Goal: Task Accomplishment & Management: Use online tool/utility

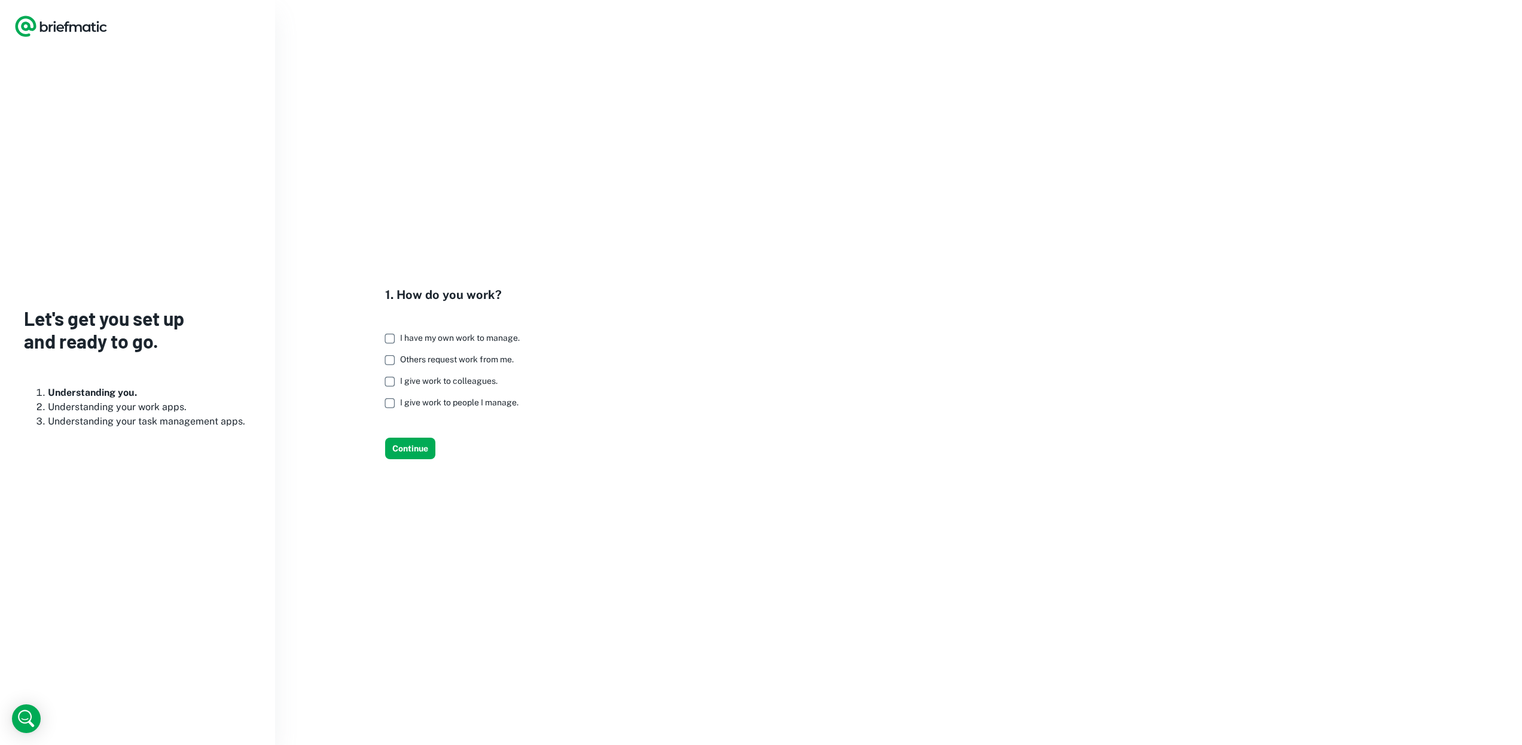
click at [500, 338] on span "I have my own work to manage." at bounding box center [460, 338] width 120 height 10
click at [423, 444] on button "Continue" at bounding box center [410, 449] width 50 height 22
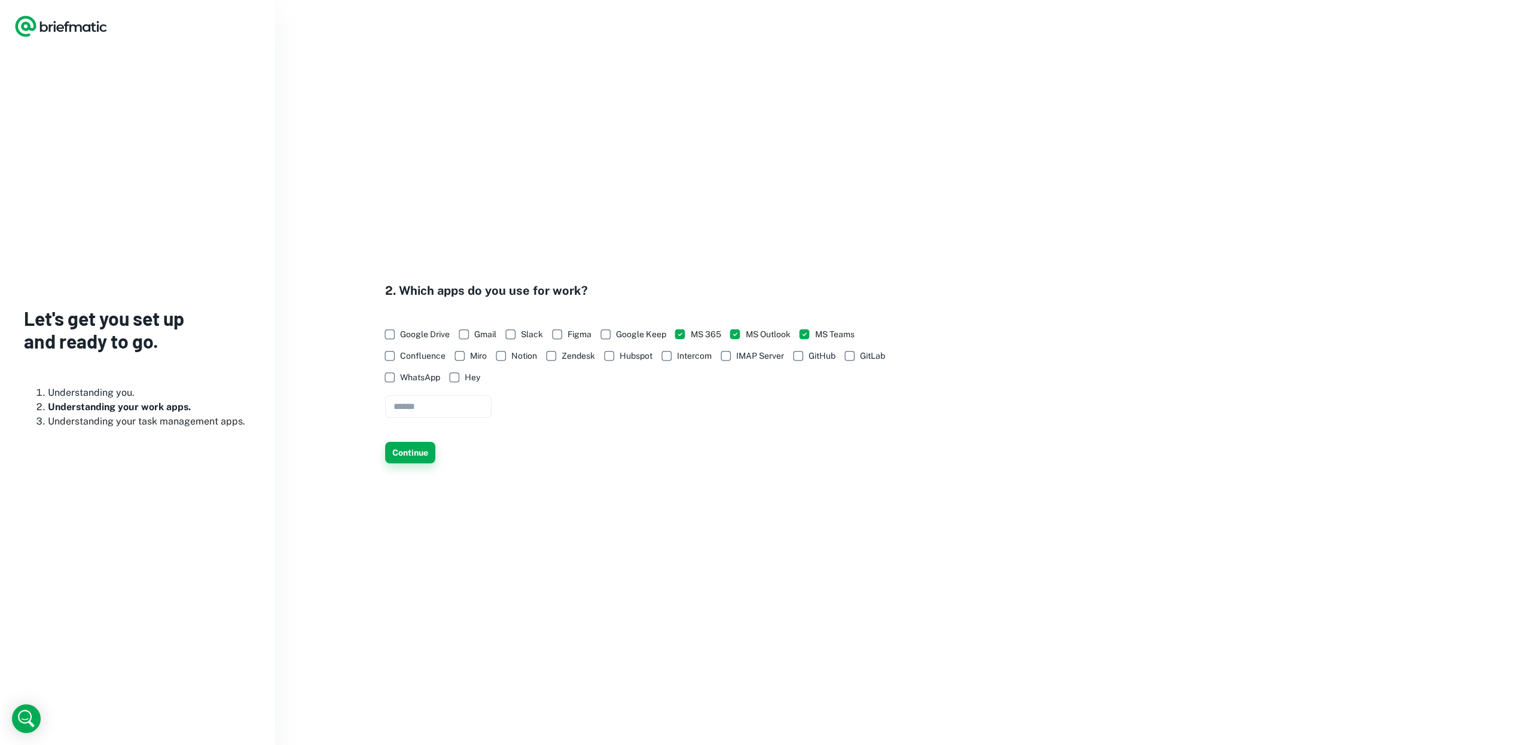
click at [416, 454] on button "Continue" at bounding box center [410, 453] width 50 height 22
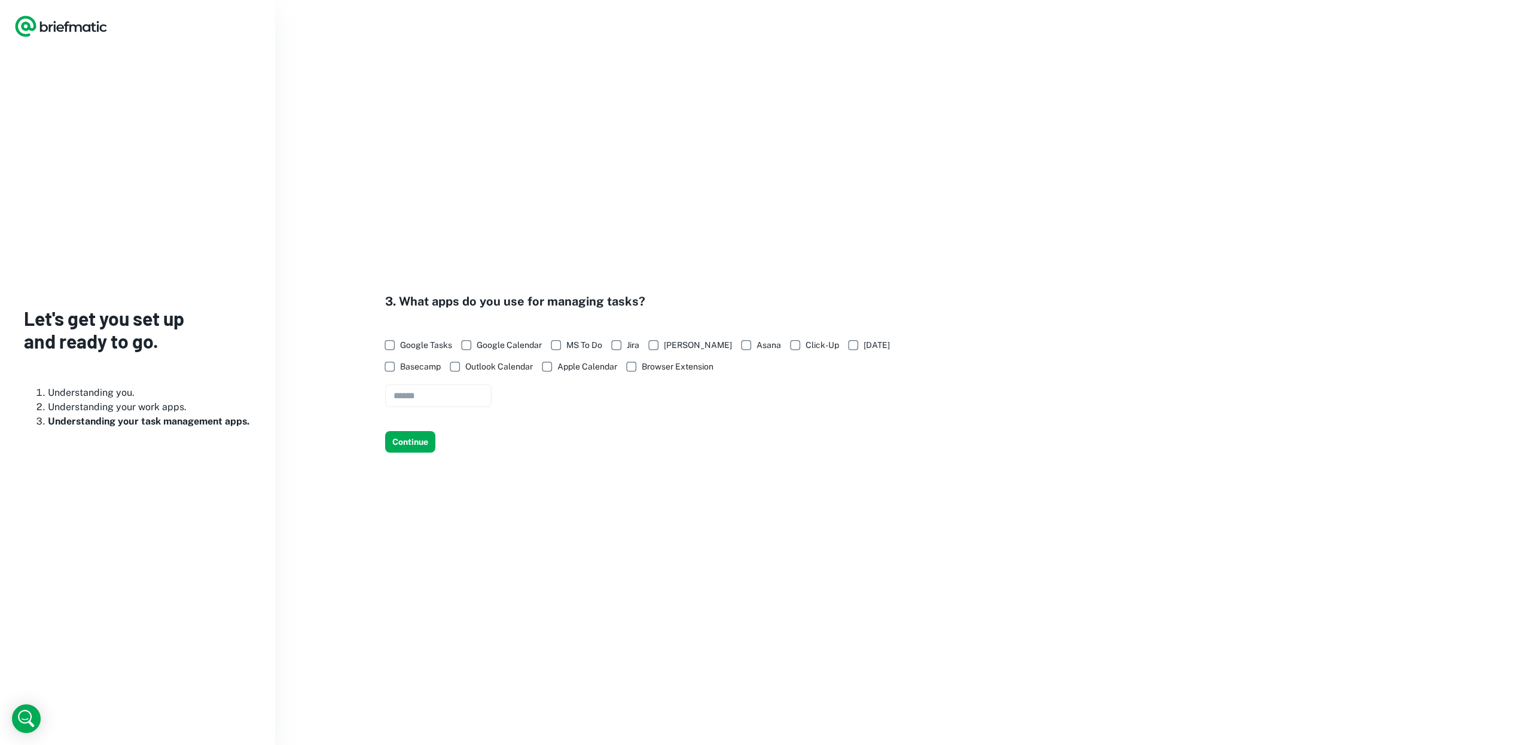
click at [580, 343] on span "MS To Do" at bounding box center [584, 344] width 36 height 13
click at [508, 365] on span "Outlook Calendar" at bounding box center [499, 366] width 68 height 13
click at [419, 443] on button "Continue" at bounding box center [410, 442] width 50 height 22
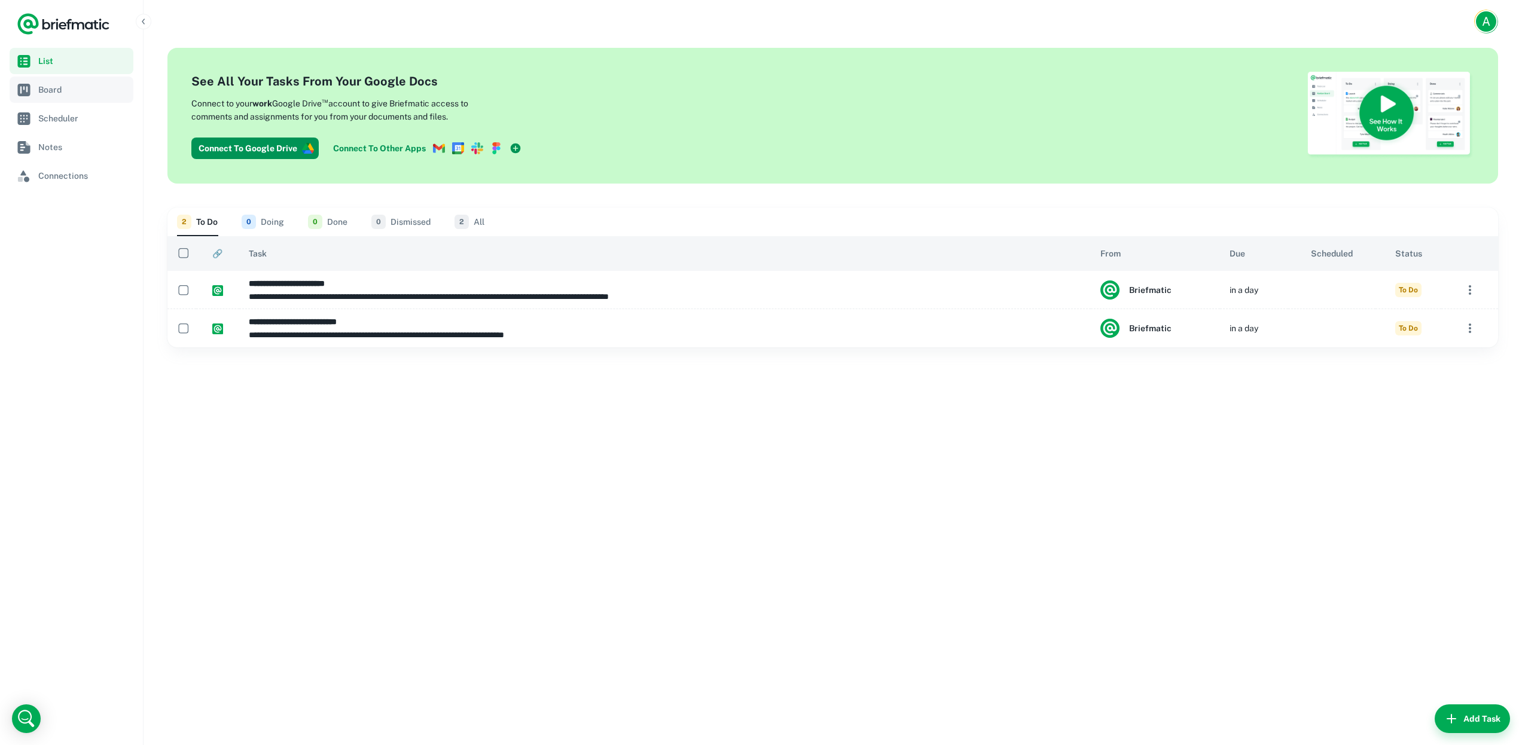
click at [91, 95] on span "Board" at bounding box center [83, 89] width 90 height 13
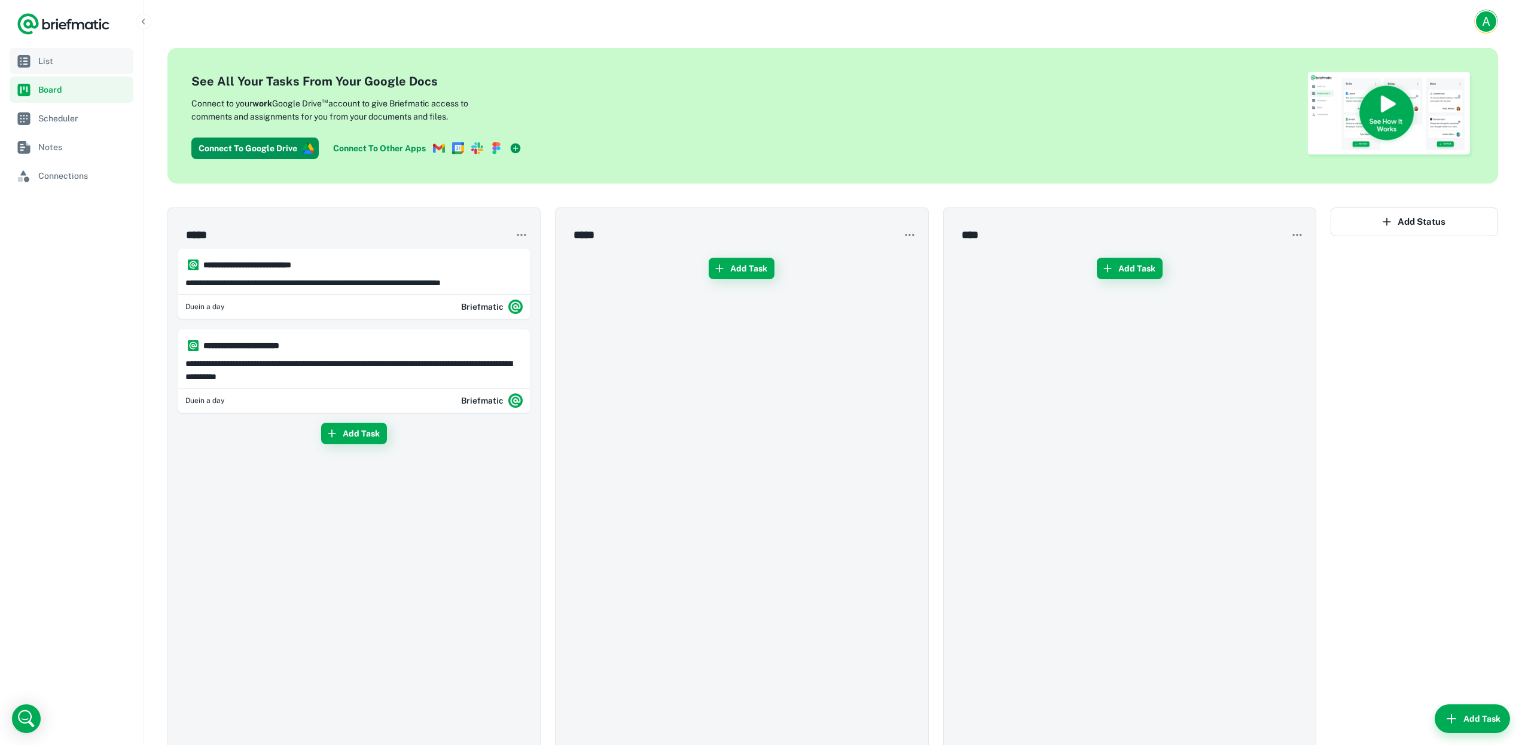
click at [83, 63] on span "List" at bounding box center [83, 60] width 90 height 13
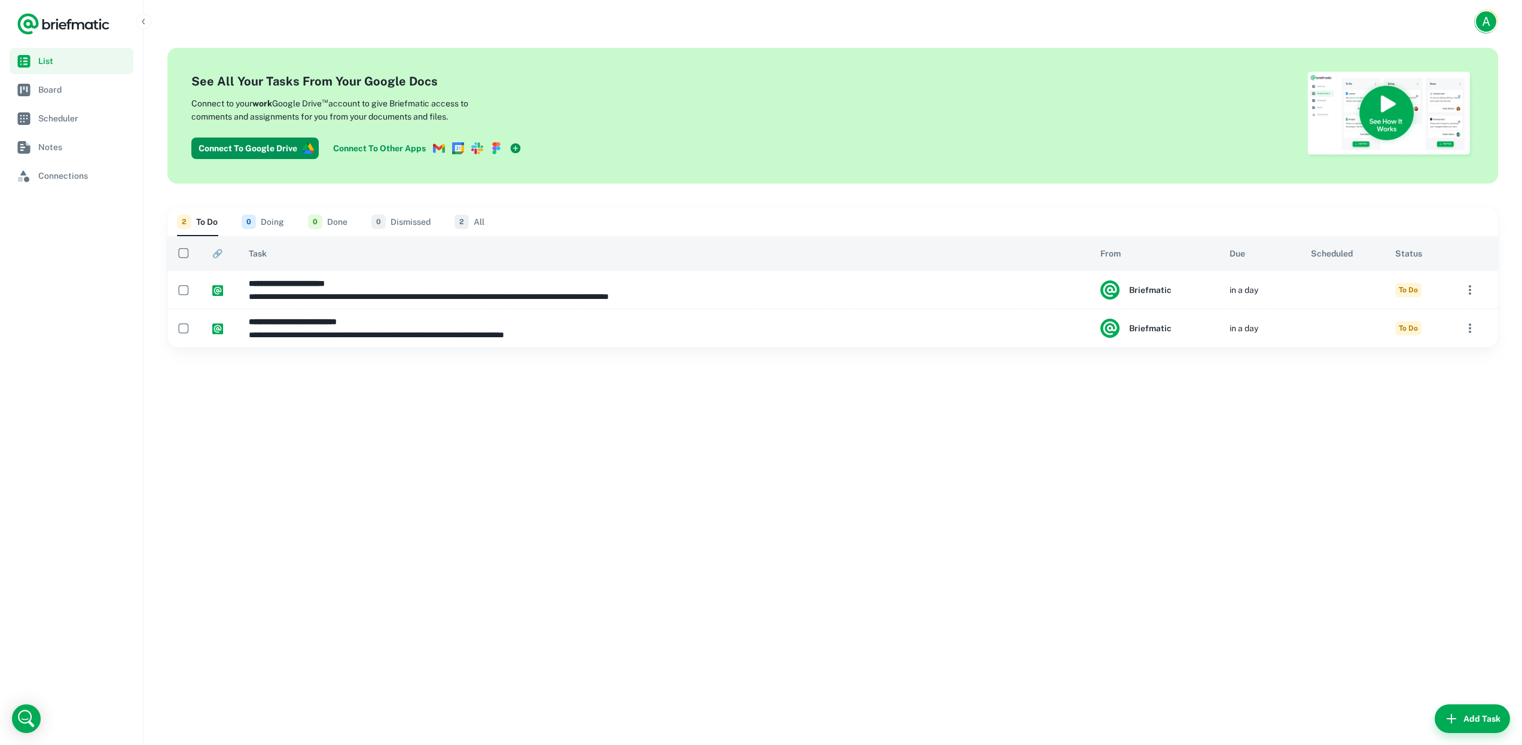
click at [370, 142] on link "Connect To Other Apps" at bounding box center [427, 149] width 198 height 22
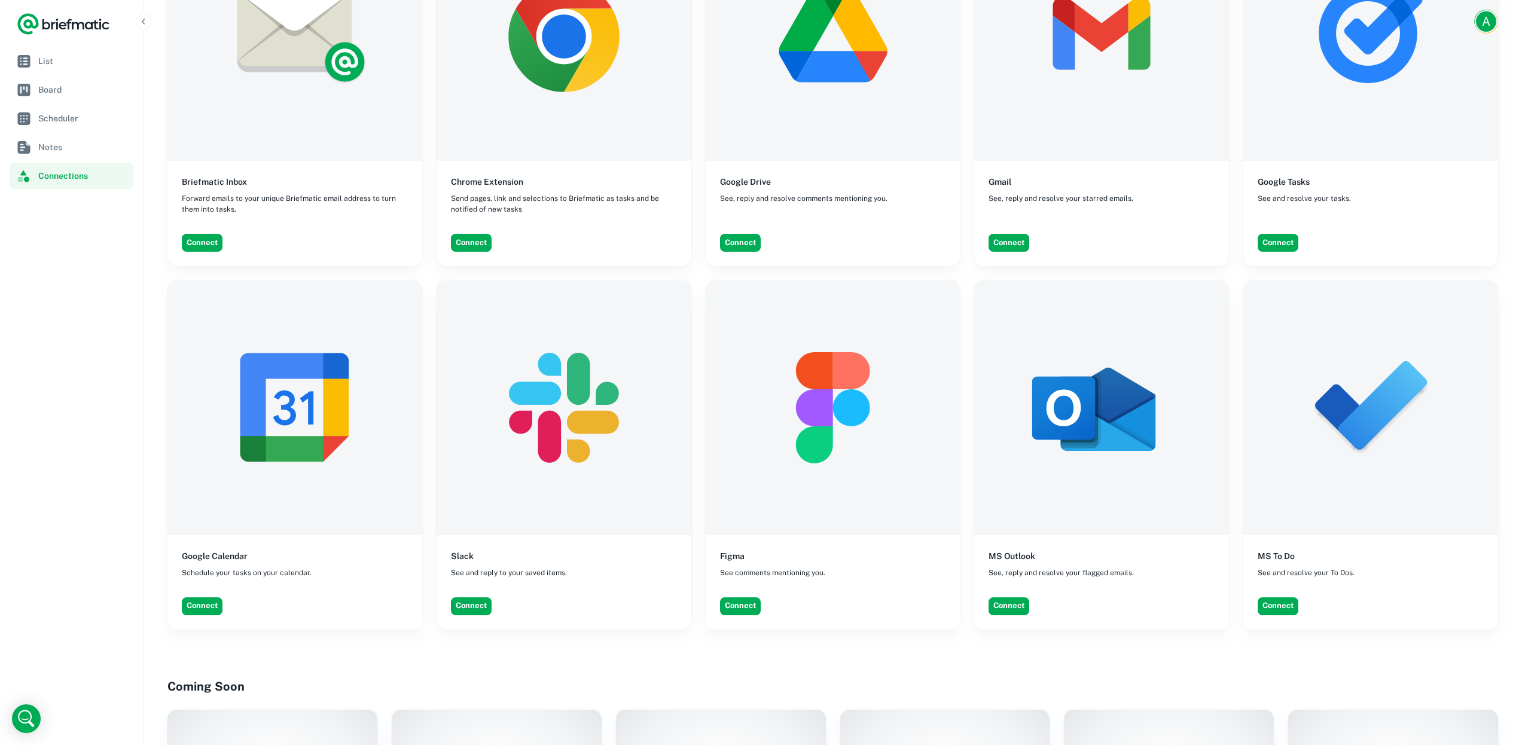
scroll to position [236, 0]
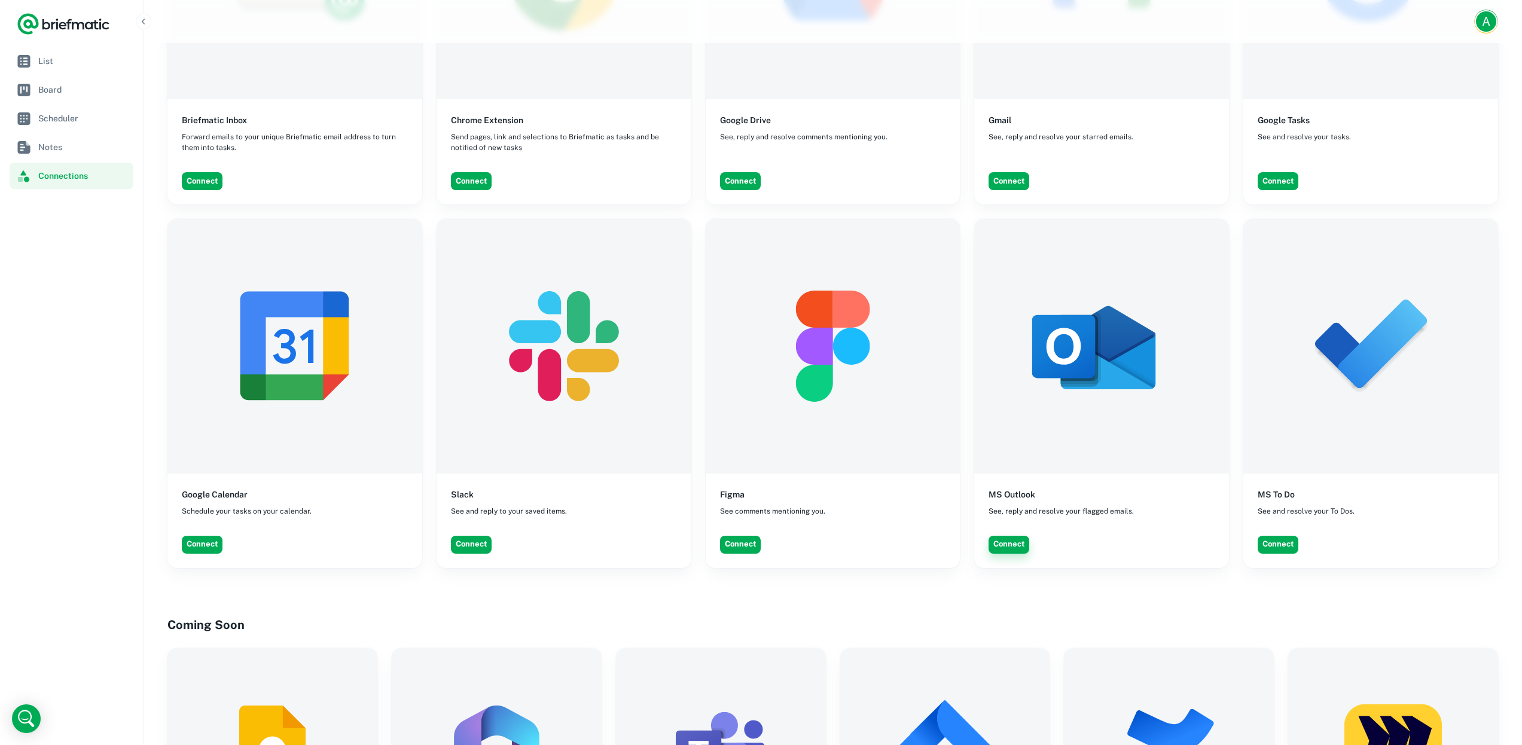
click at [1012, 541] on button "Connect" at bounding box center [1008, 545] width 41 height 18
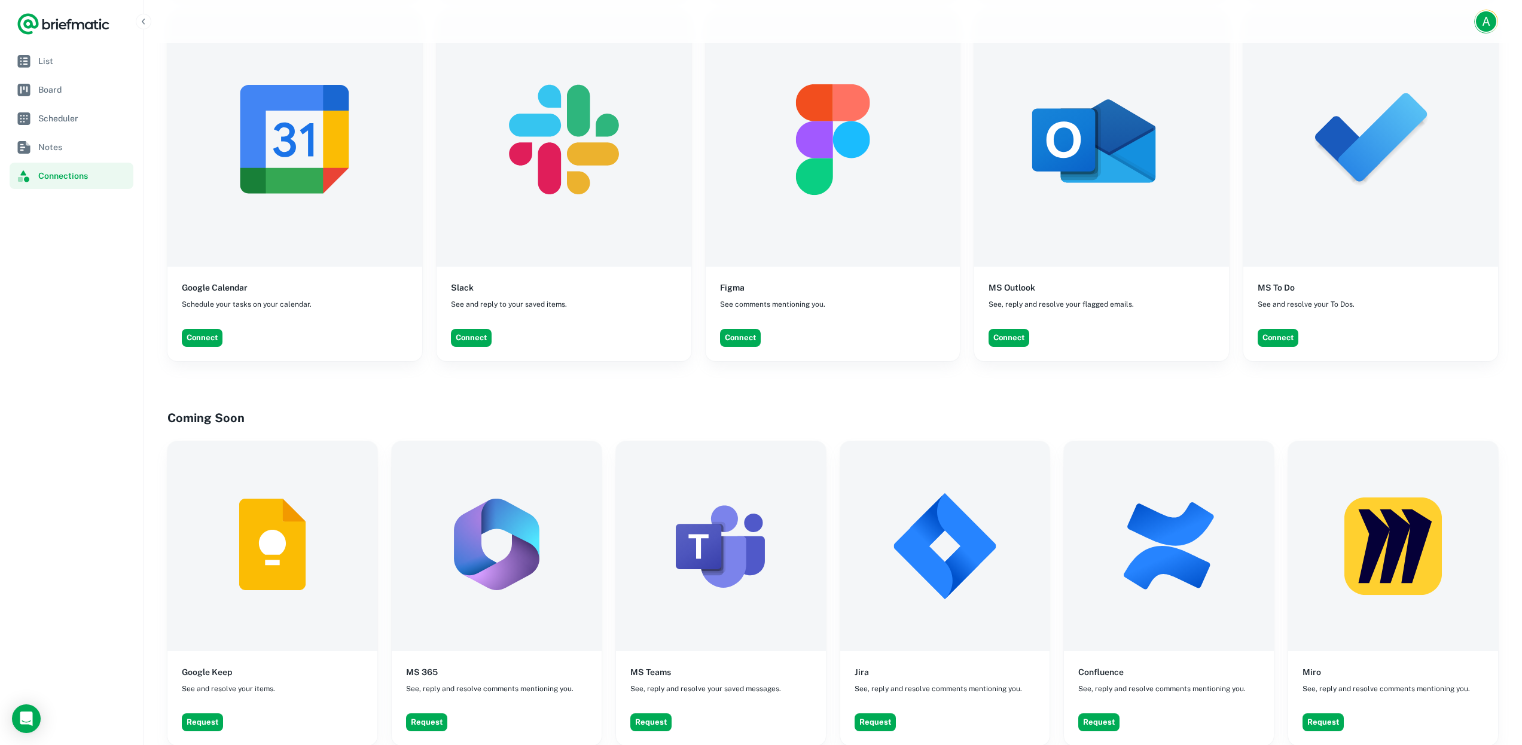
scroll to position [753, 0]
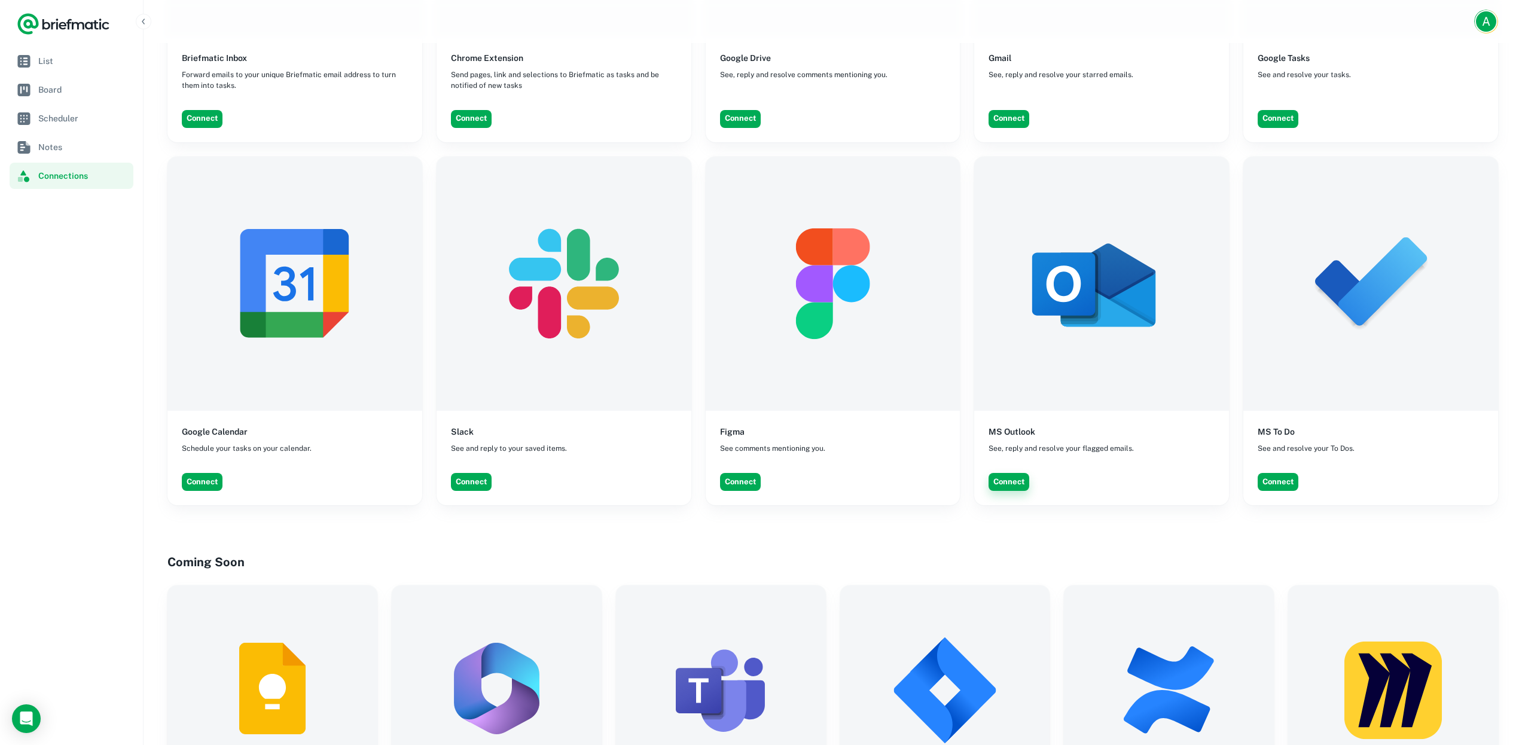
click at [1001, 473] on button "Connect" at bounding box center [1008, 482] width 41 height 18
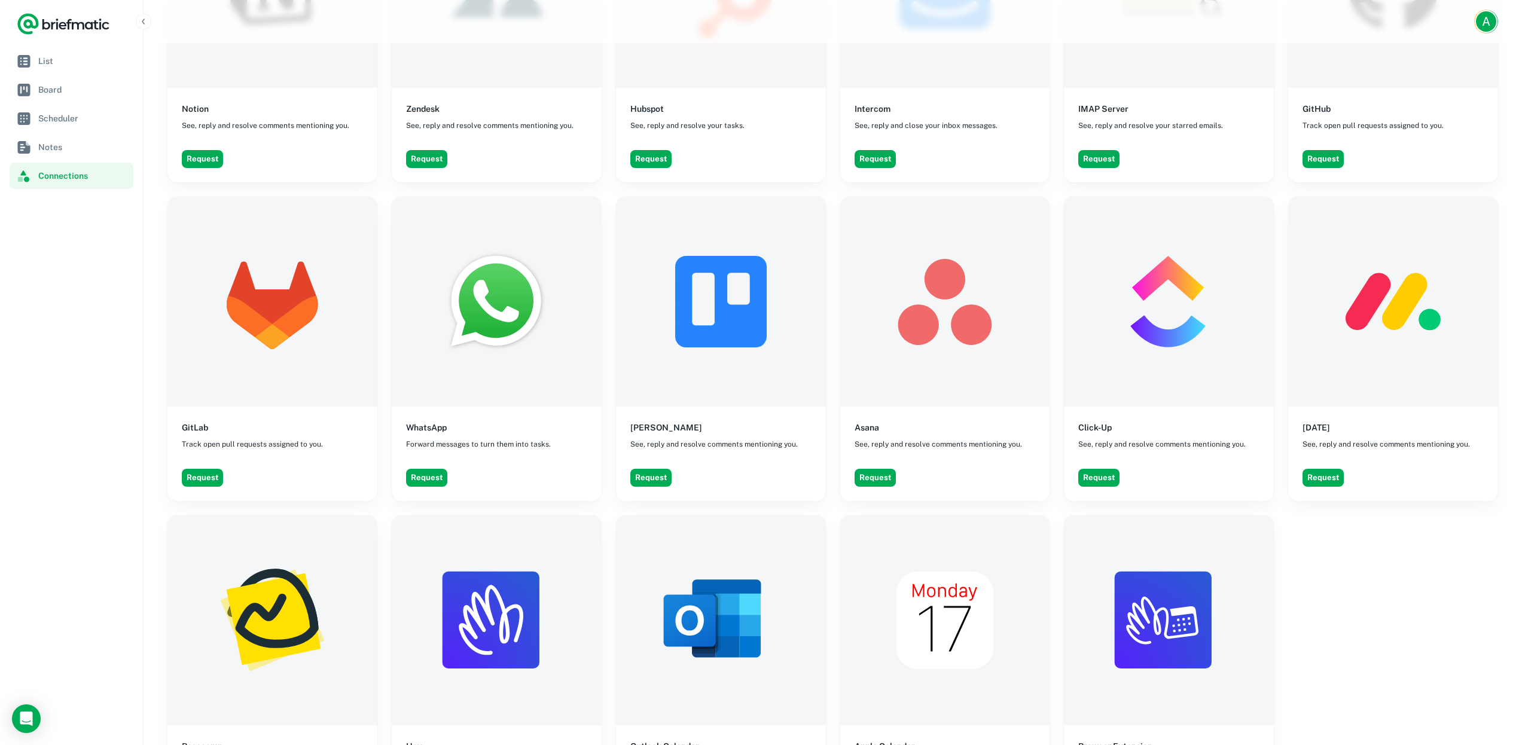
scroll to position [1882, 0]
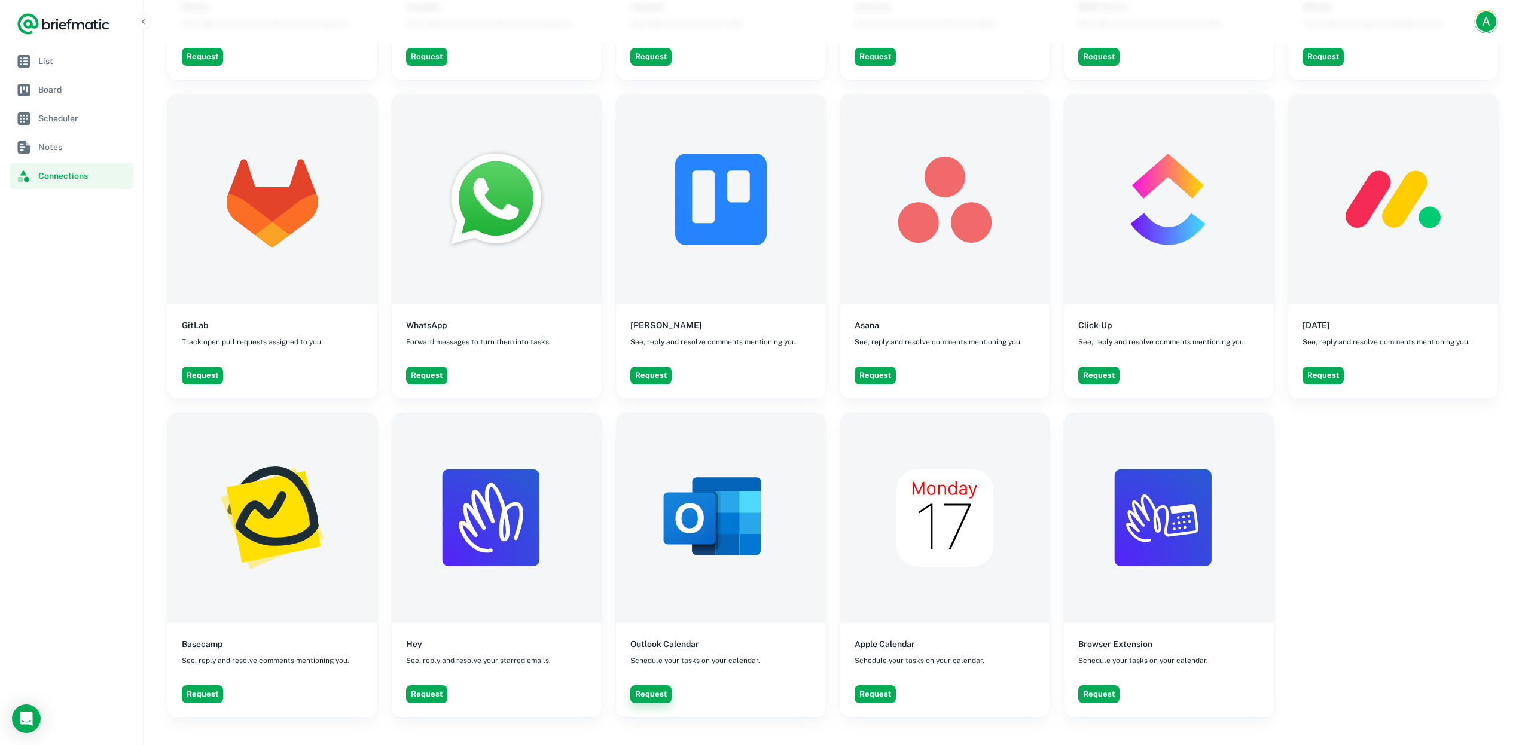
click at [656, 685] on button "Request" at bounding box center [650, 694] width 41 height 18
click at [1505, 20] on icon "Close toast" at bounding box center [1502, 19] width 7 height 7
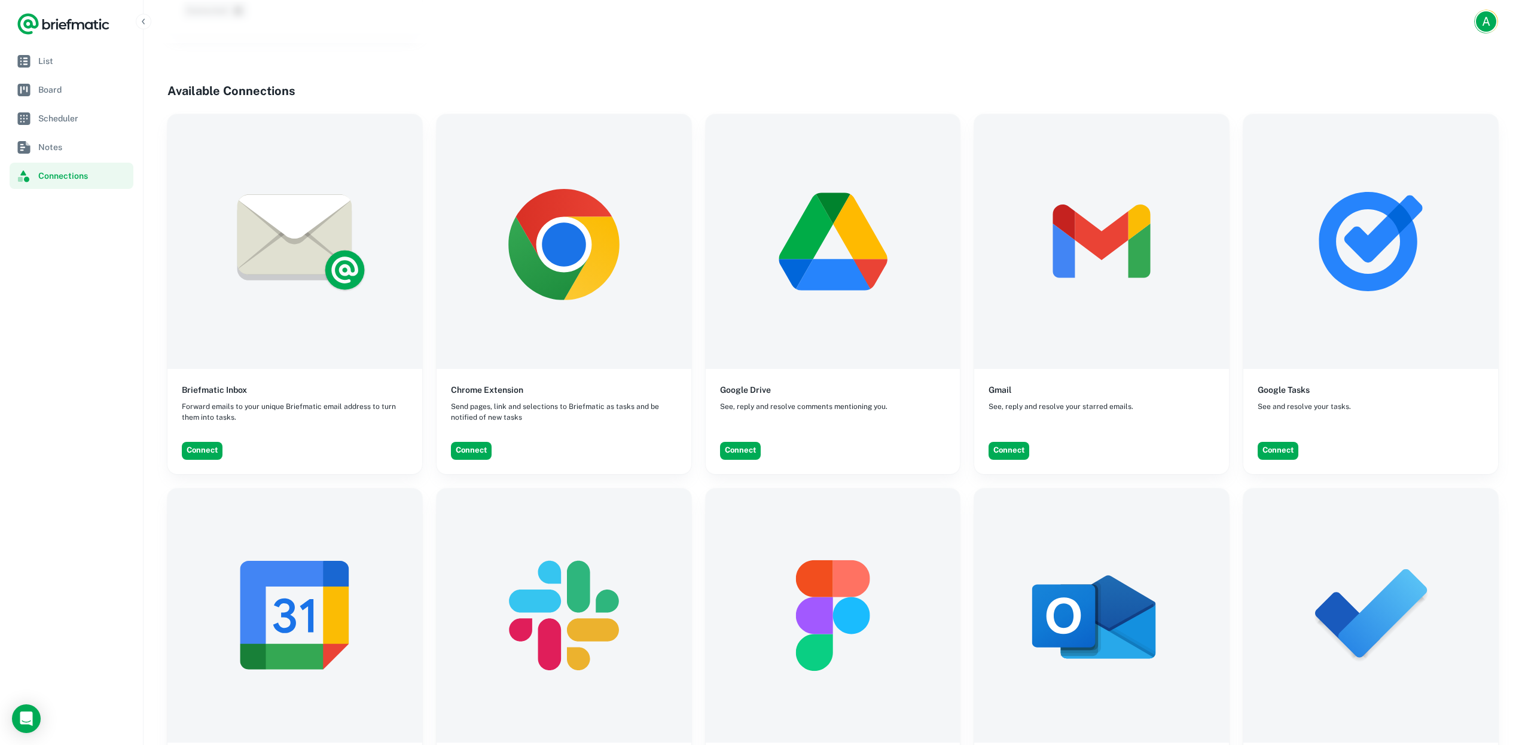
scroll to position [160, 0]
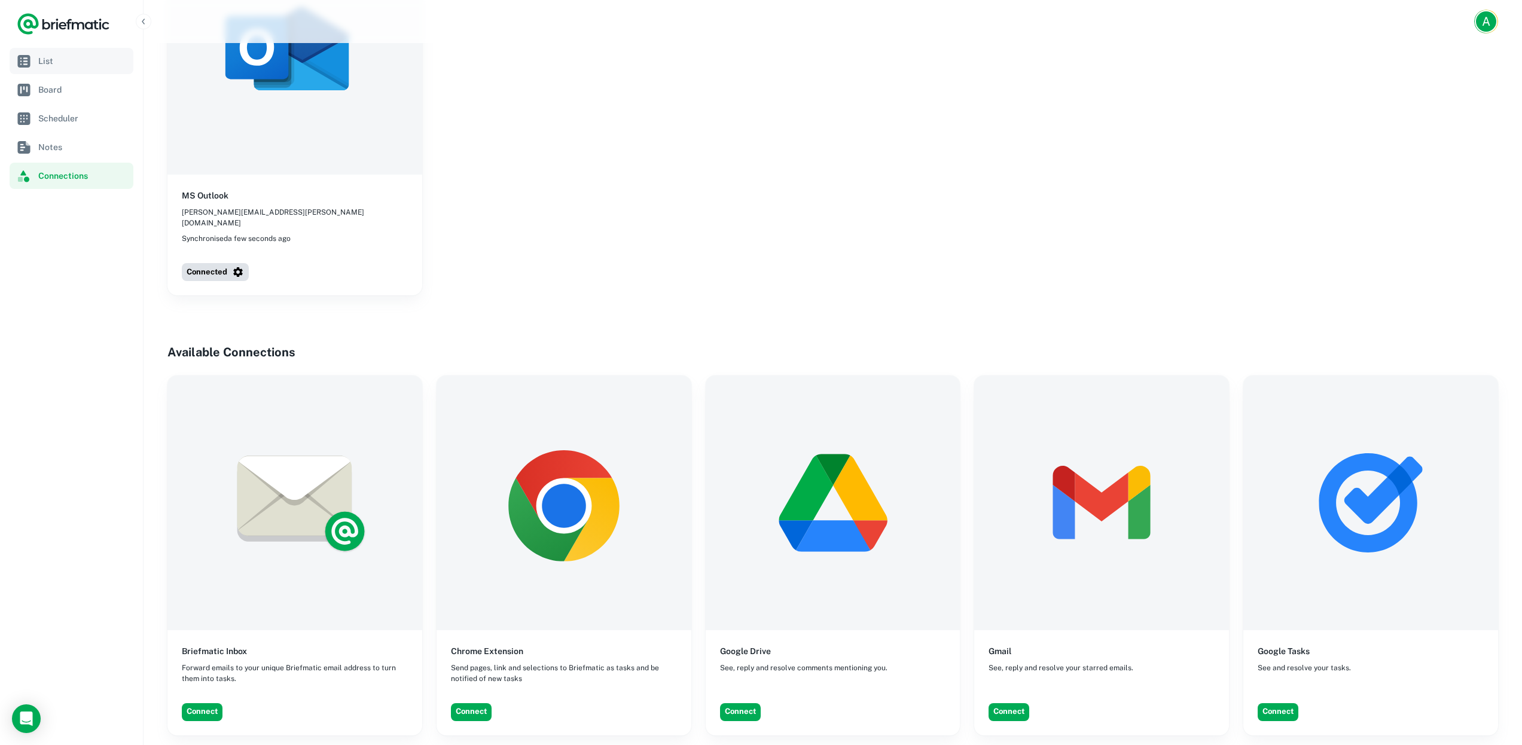
click at [62, 59] on span "List" at bounding box center [83, 60] width 90 height 13
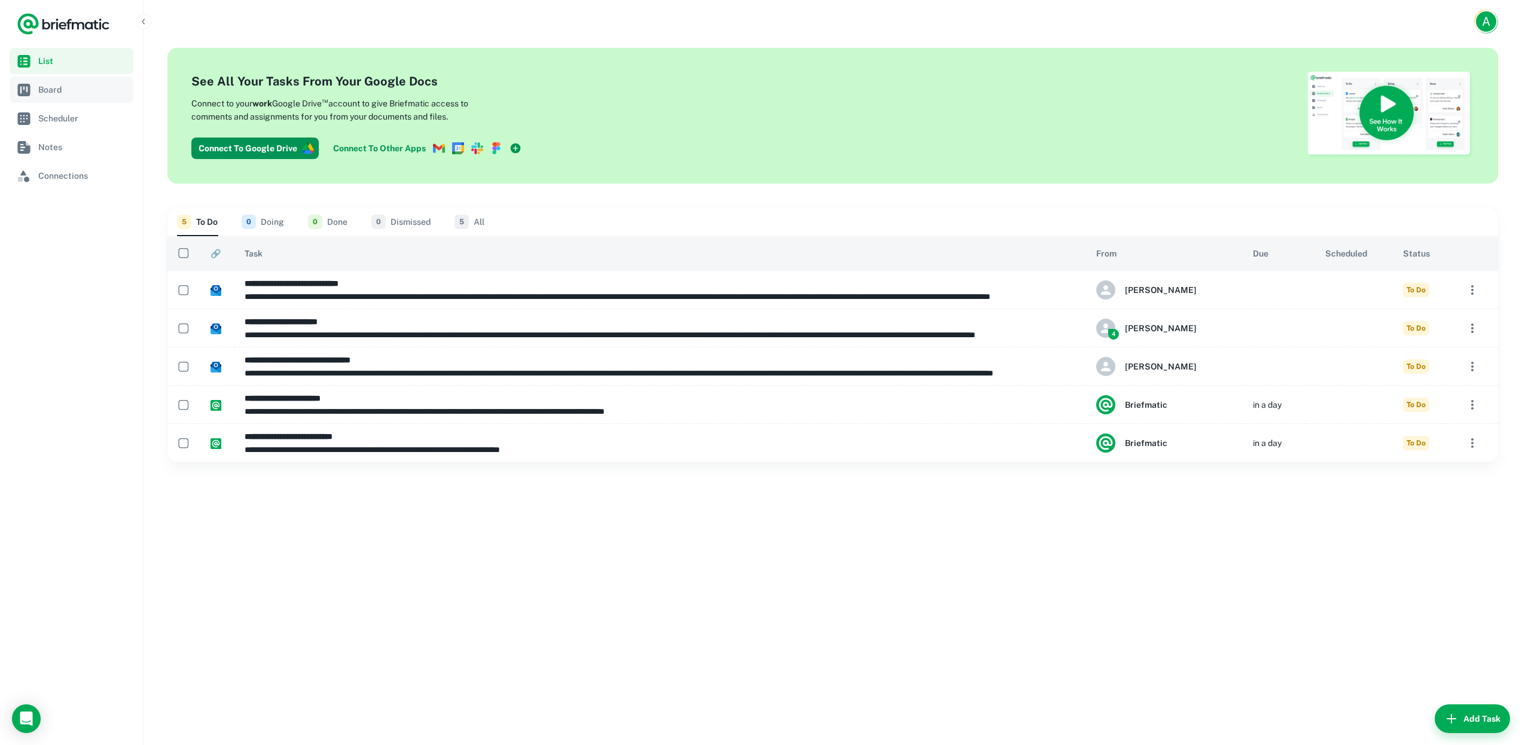
click at [77, 93] on span "Board" at bounding box center [83, 89] width 90 height 13
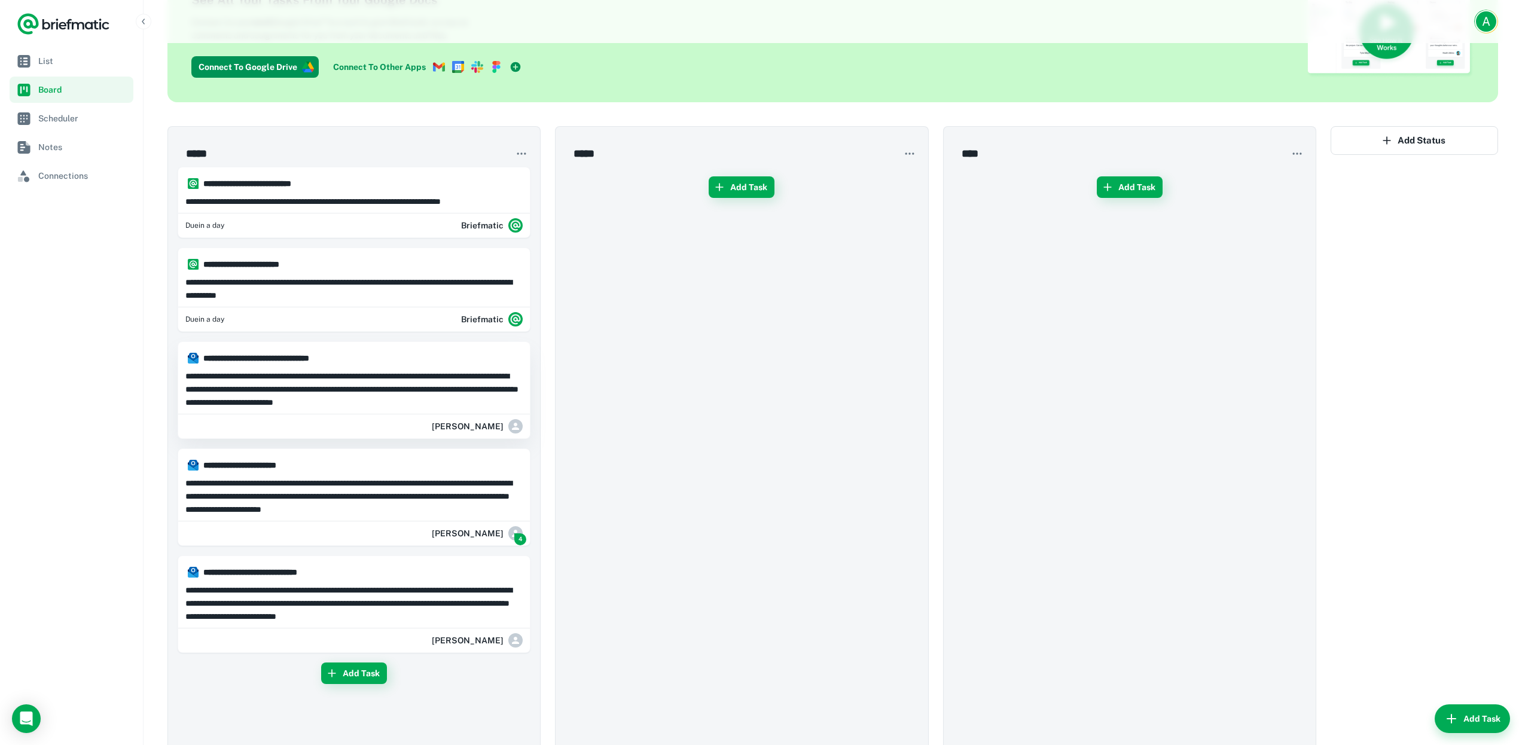
scroll to position [57, 0]
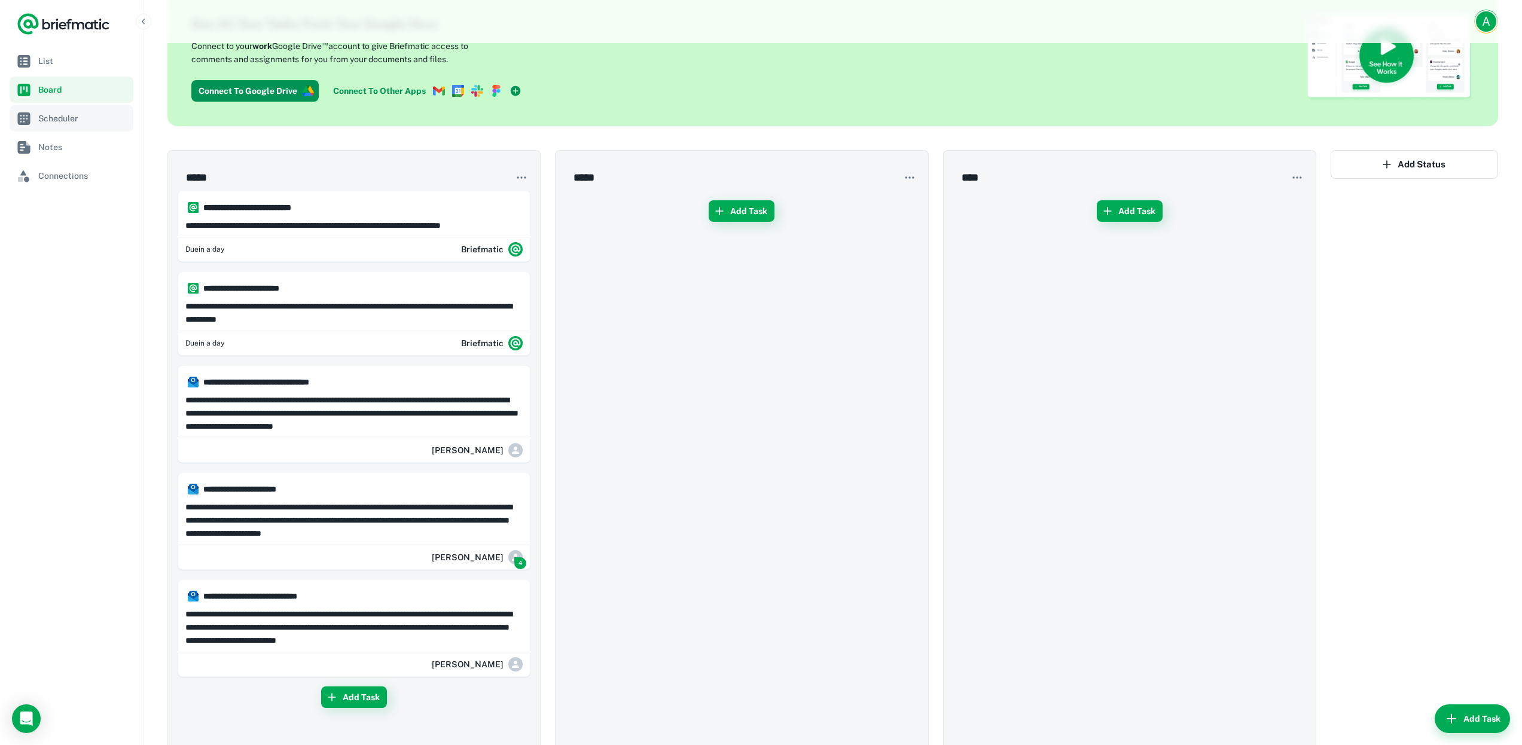
click at [80, 130] on link "Scheduler" at bounding box center [72, 118] width 124 height 26
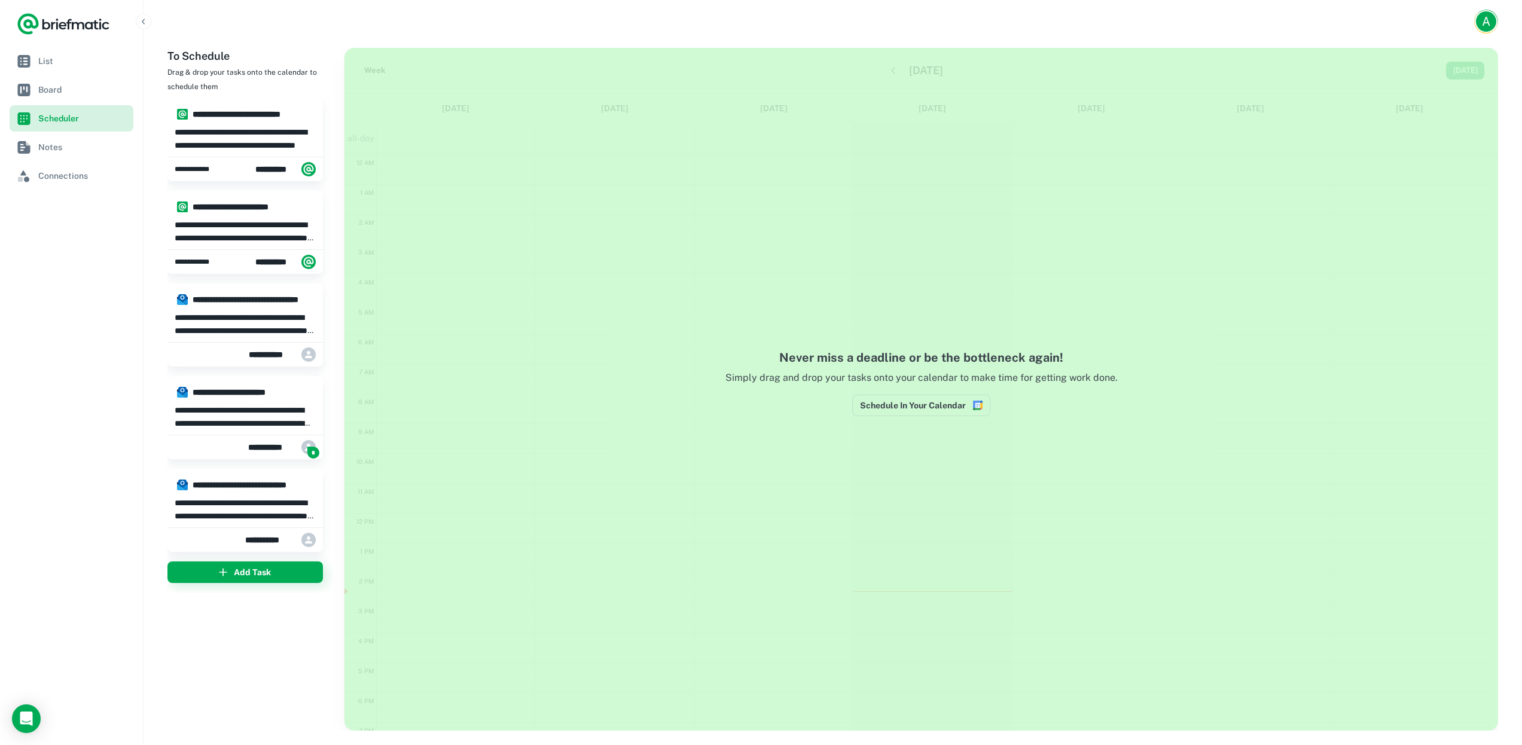
scroll to position [141, 0]
click at [63, 152] on span "Notes" at bounding box center [83, 147] width 90 height 13
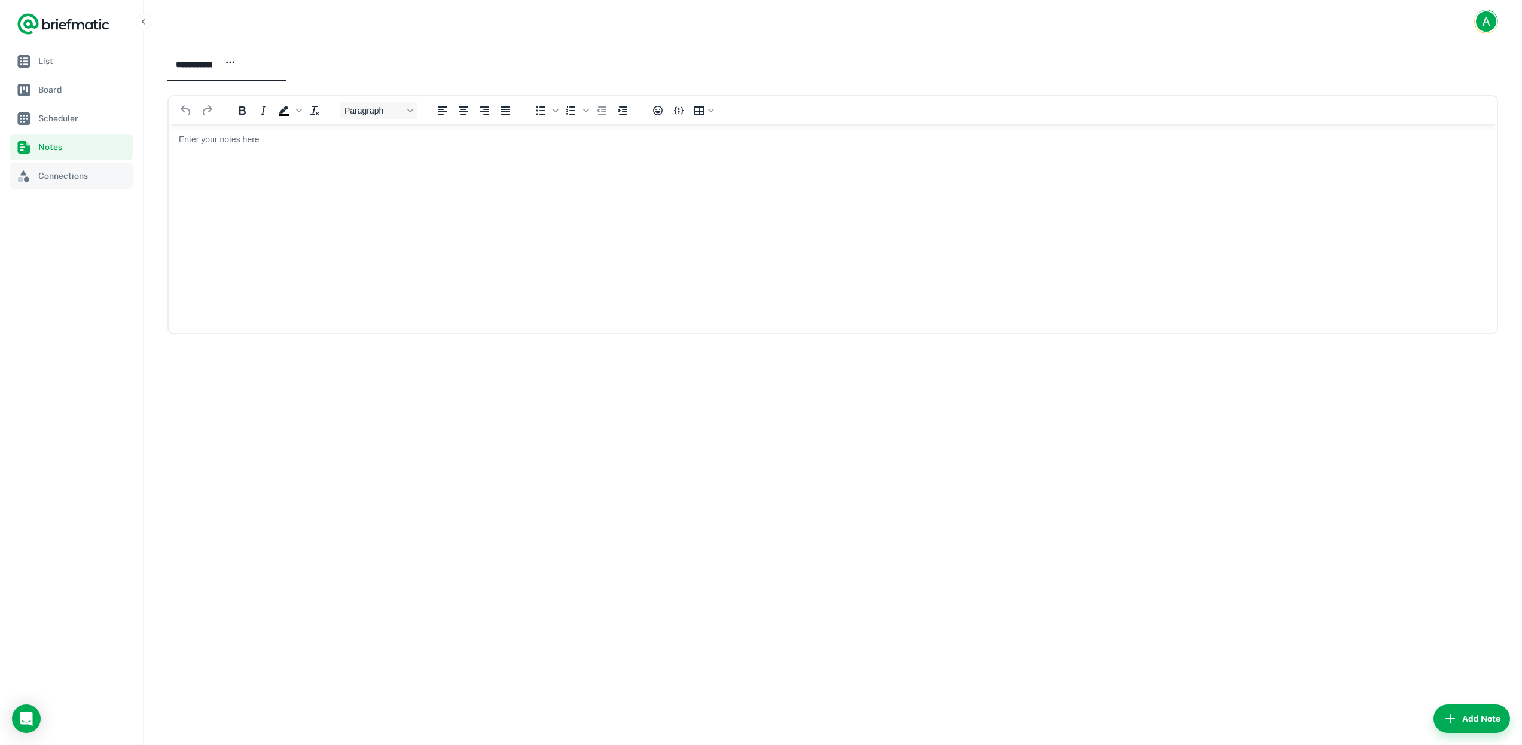
click at [53, 174] on span "Connections" at bounding box center [83, 175] width 90 height 13
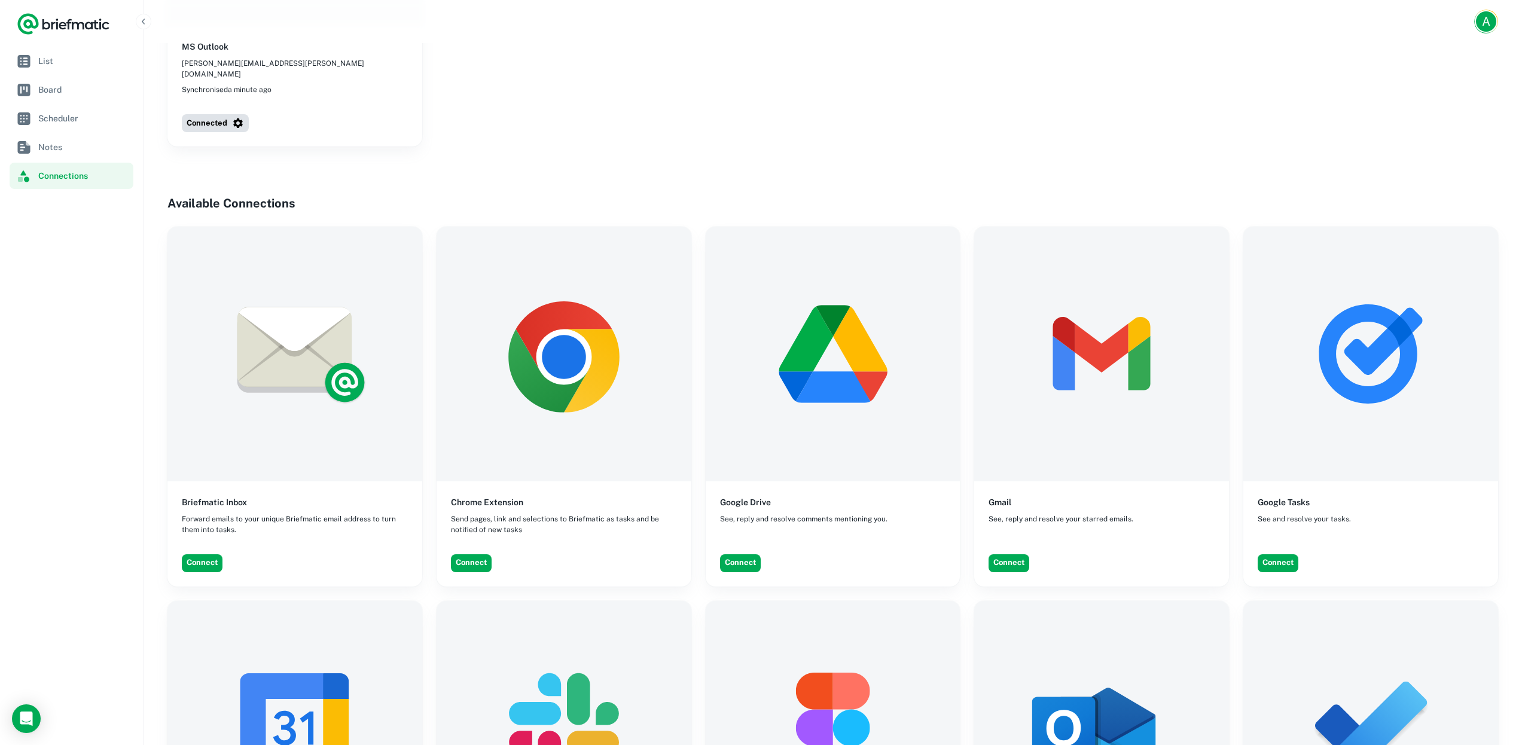
scroll to position [641, 0]
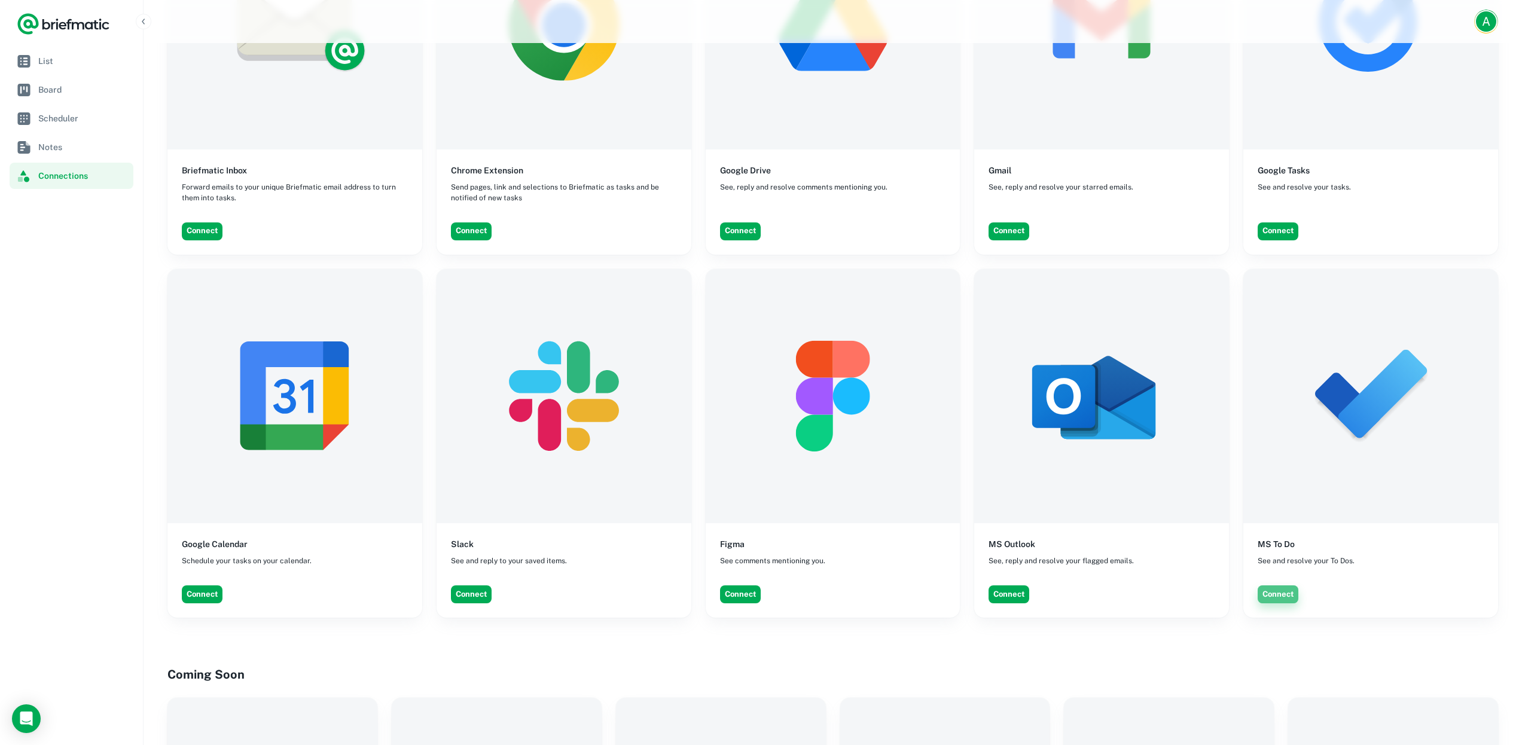
click at [1283, 585] on button "Connect" at bounding box center [1277, 594] width 41 height 18
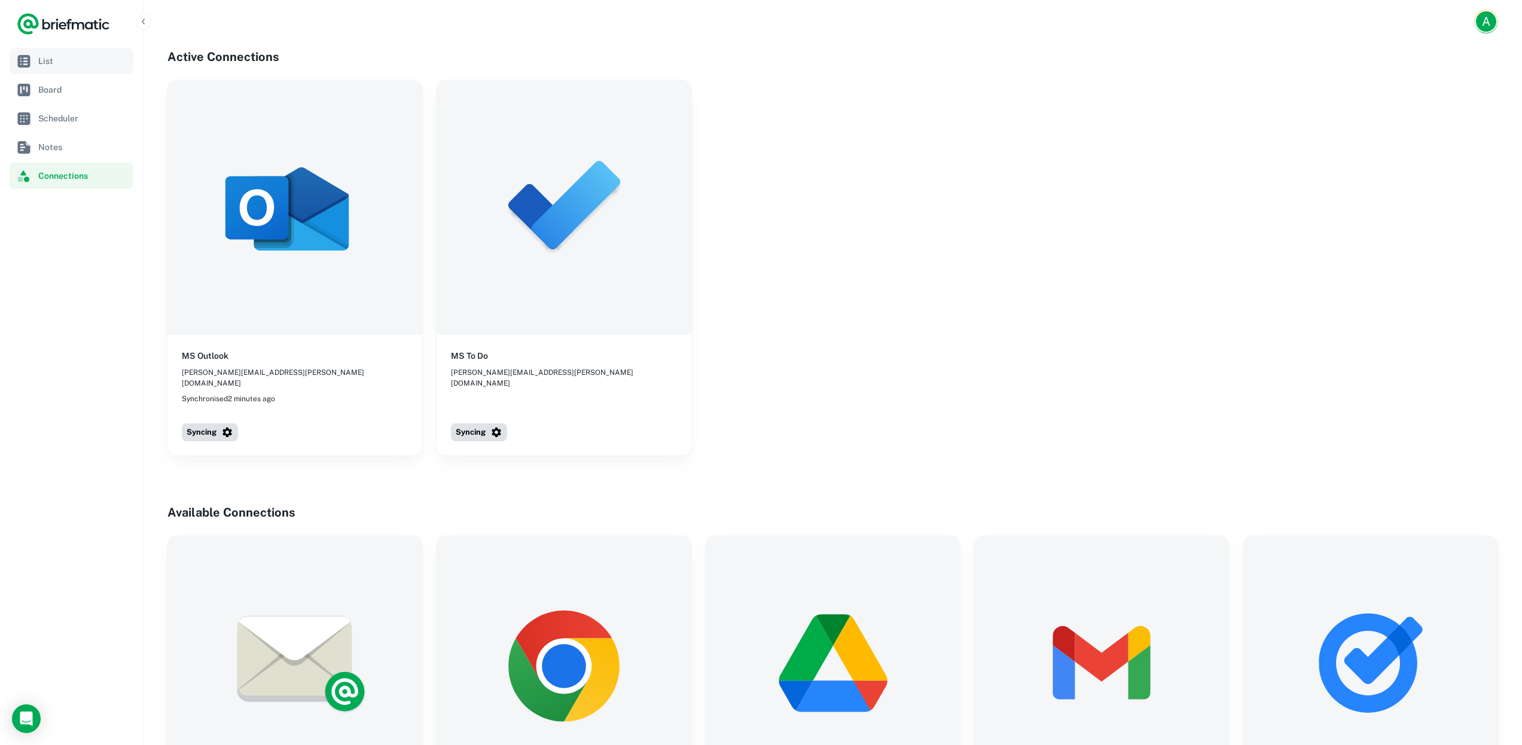
click at [53, 63] on span "List" at bounding box center [83, 60] width 90 height 13
